Goal: Transaction & Acquisition: Download file/media

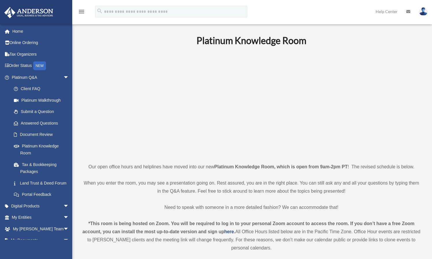
scroll to position [259, 0]
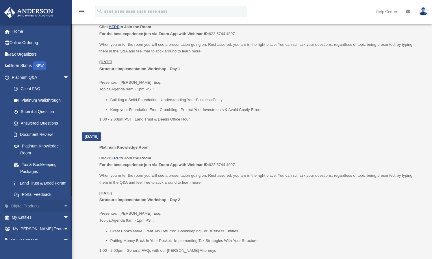
click at [63, 212] on span "arrow_drop_down" at bounding box center [69, 206] width 12 height 12
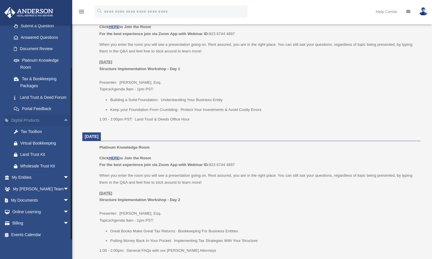
scroll to position [95, 0]
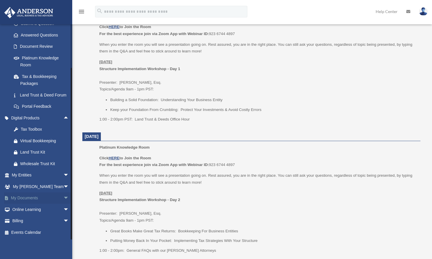
click at [63, 198] on span "arrow_drop_down" at bounding box center [69, 198] width 12 height 12
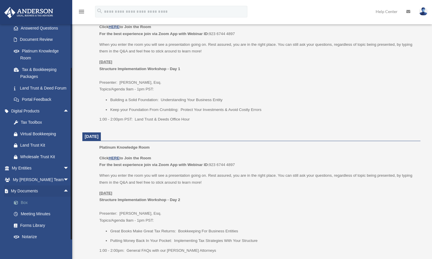
click at [25, 207] on link "Box" at bounding box center [43, 202] width 70 height 12
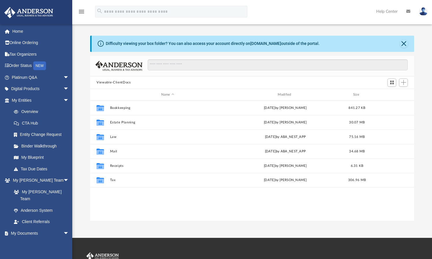
scroll to position [126, 318]
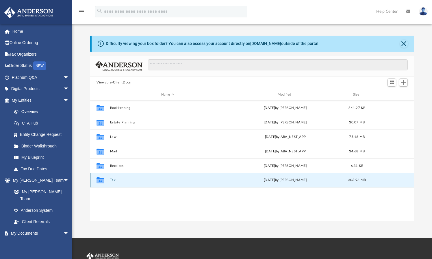
click at [115, 180] on button "Tax" at bounding box center [167, 180] width 115 height 4
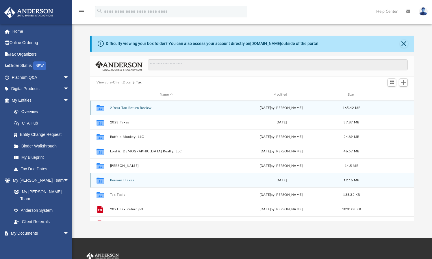
scroll to position [25, 0]
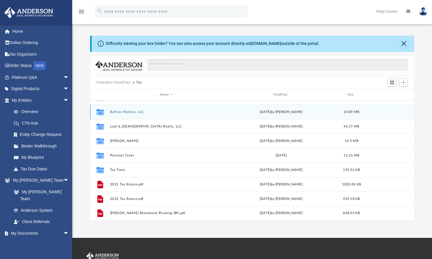
click at [124, 110] on button "Buffalo Monkey, LLC" at bounding box center [166, 112] width 113 height 4
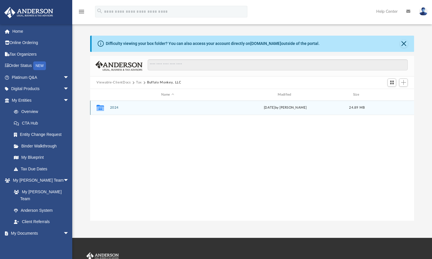
scroll to position [0, 0]
click at [113, 108] on button "2024" at bounding box center [167, 108] width 115 height 4
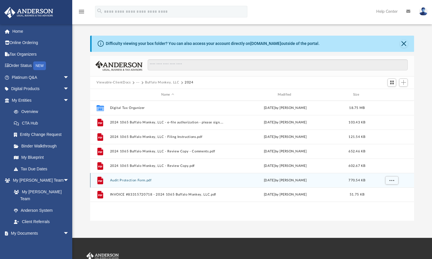
click at [118, 180] on button "Audit Protection Form.pdf" at bounding box center [167, 180] width 115 height 4
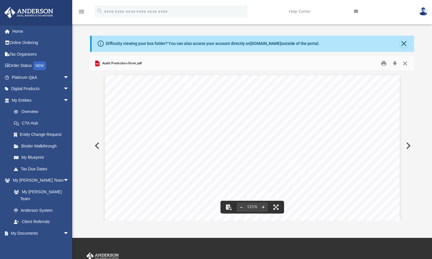
click at [405, 64] on button "Close" at bounding box center [405, 63] width 10 height 9
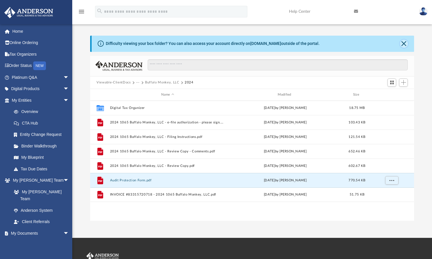
click at [405, 43] on button "Close" at bounding box center [404, 44] width 8 height 8
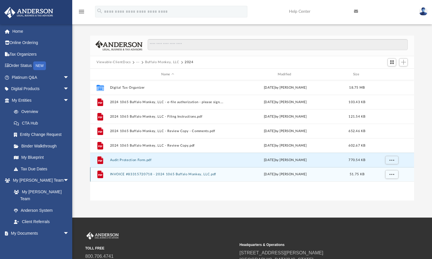
click at [159, 173] on button "INVOICE #83315720718 - 2024 1065 Buffalo Monkey, LLC.pdf" at bounding box center [167, 174] width 115 height 4
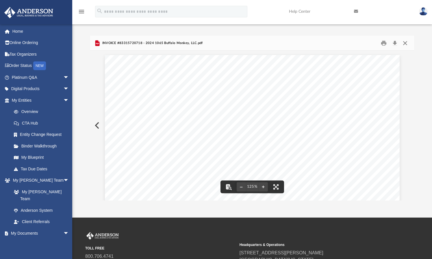
click at [406, 43] on button "Close" at bounding box center [405, 42] width 10 height 9
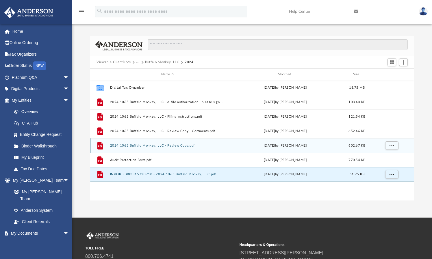
click at [169, 144] on button "2024 1065 Buffalo Monkey, LLC - Review Copy.pdf" at bounding box center [167, 145] width 115 height 4
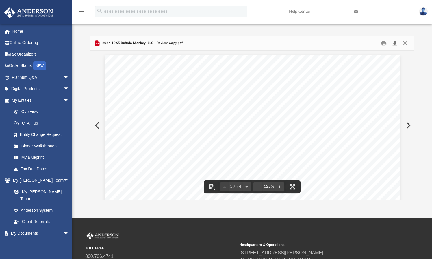
click at [395, 41] on button "Download" at bounding box center [395, 42] width 10 height 9
